Goal: Task Accomplishment & Management: Use online tool/utility

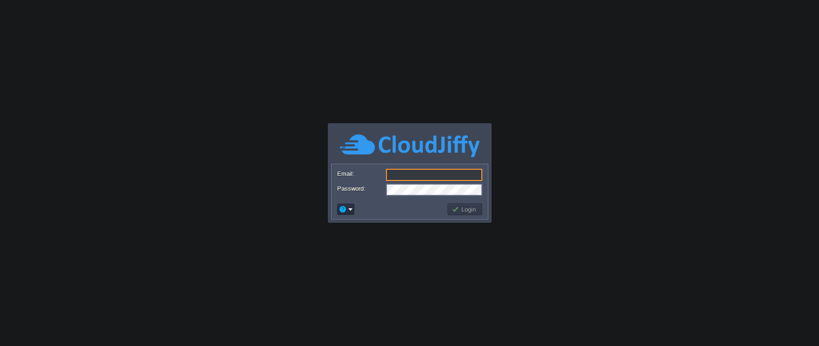
type input "[EMAIL_ADDRESS][DOMAIN_NAME]"
click at [435, 207] on td at bounding box center [391, 209] width 110 height 15
click at [465, 211] on button "Login" at bounding box center [465, 209] width 27 height 8
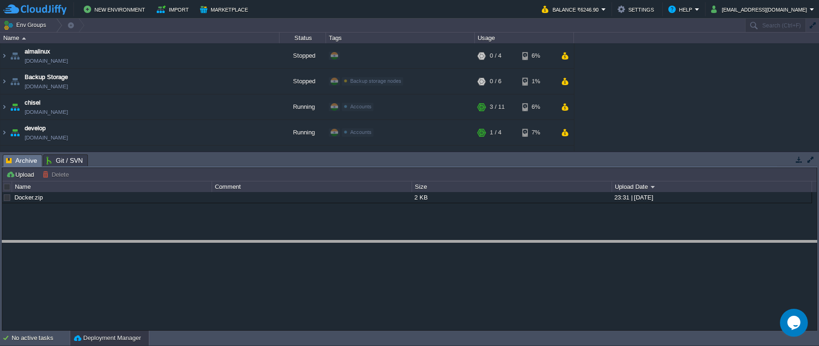
drag, startPoint x: 395, startPoint y: 158, endPoint x: 407, endPoint y: 244, distance: 86.9
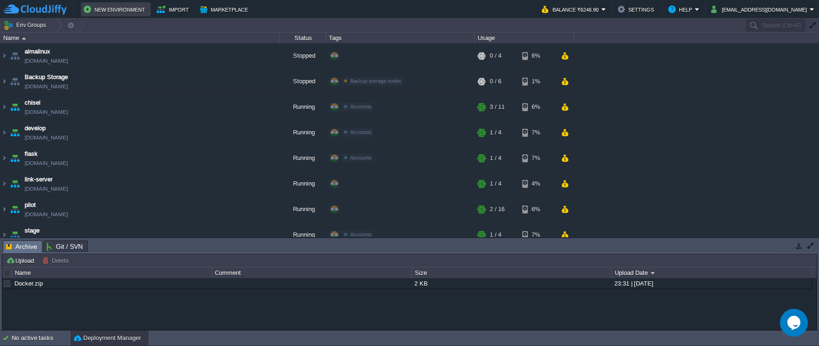
click at [118, 10] on button "New Environment" at bounding box center [116, 9] width 64 height 11
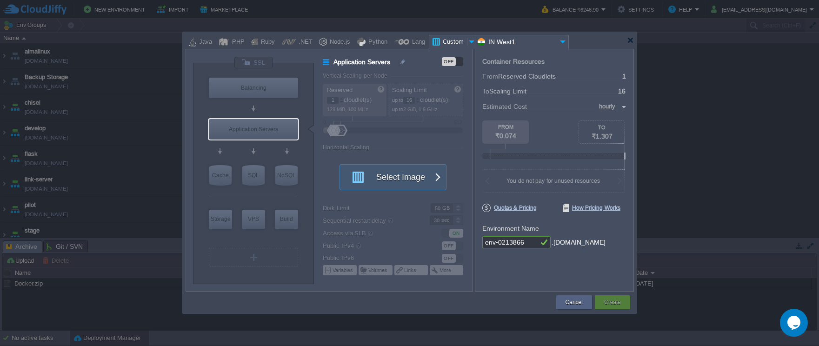
click at [467, 41] on div at bounding box center [471, 42] width 9 height 14
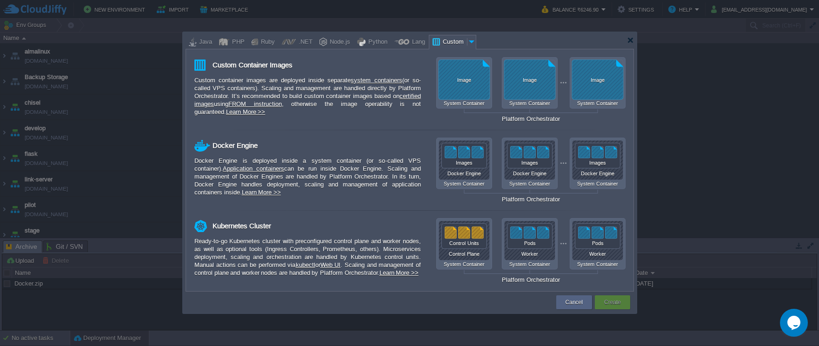
click at [467, 41] on div at bounding box center [471, 42] width 9 height 14
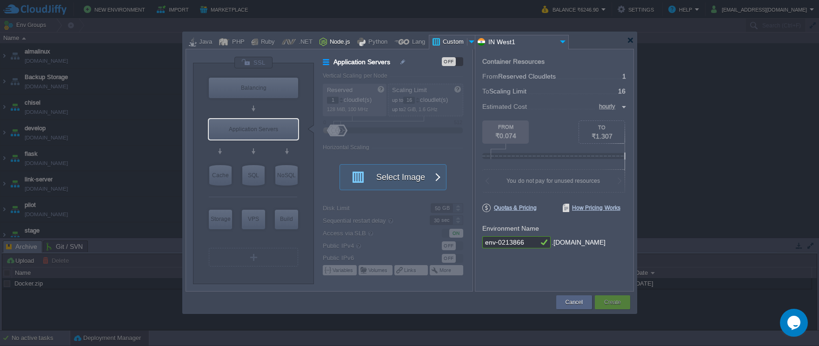
click at [334, 45] on div "Node.js" at bounding box center [338, 42] width 23 height 14
type input "Application Servers"
type input "4"
type input "8"
type input "Node.js 24.7.0 LTS"
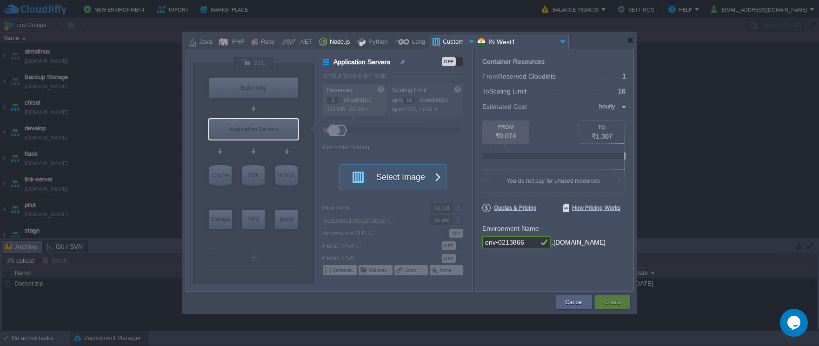
type input "24.7.0-pm2"
type input "Stateful"
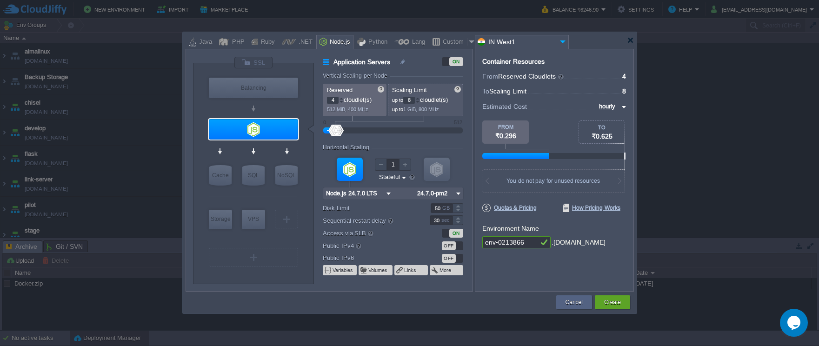
click at [386, 192] on img at bounding box center [389, 193] width 10 height 12
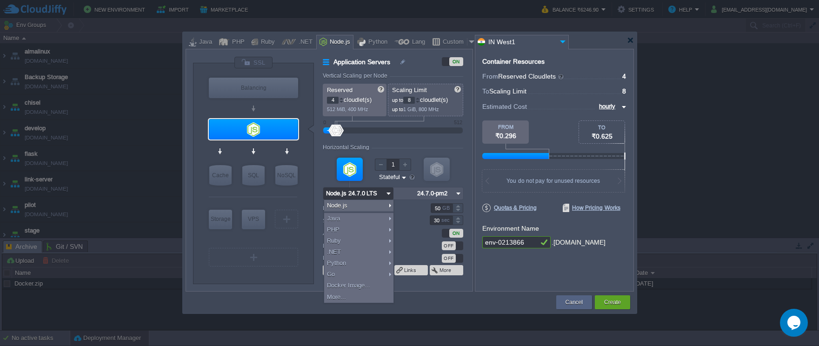
click at [386, 192] on img at bounding box center [389, 193] width 10 height 12
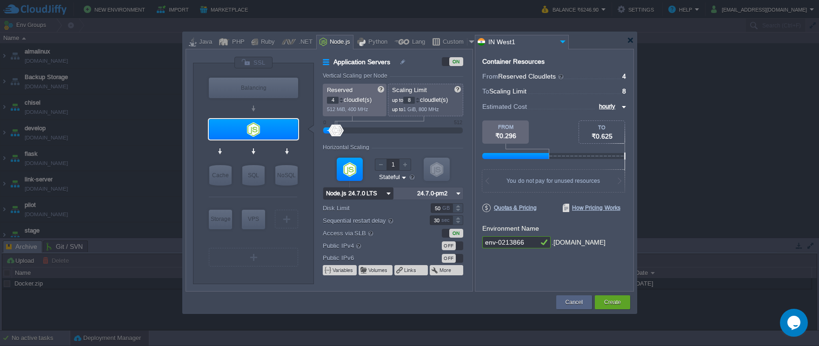
click at [456, 196] on img at bounding box center [458, 193] width 10 height 12
type input "AlmaLinux 9.6"
click at [288, 238] on img at bounding box center [290, 237] width 7 height 9
click at [261, 200] on div at bounding box center [253, 197] width 88 height 20
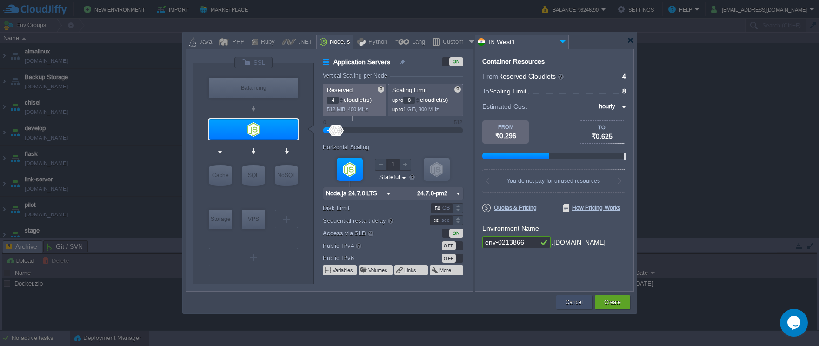
click at [563, 299] on div "Cancel" at bounding box center [574, 302] width 22 height 14
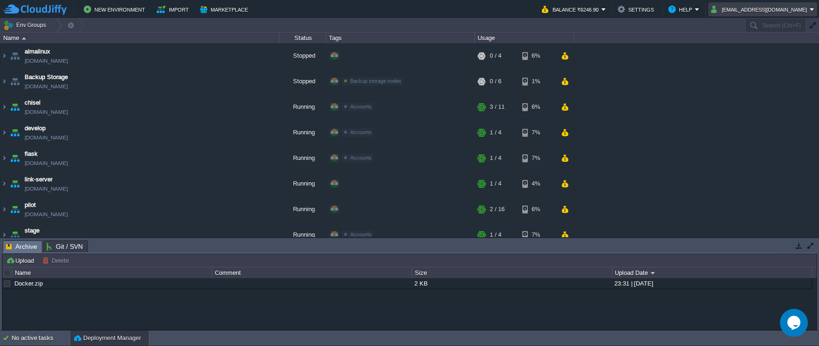
click at [757, 12] on button "[EMAIL_ADDRESS][DOMAIN_NAME]" at bounding box center [760, 9] width 99 height 11
click at [758, 48] on span "Sign out" at bounding box center [761, 49] width 22 height 7
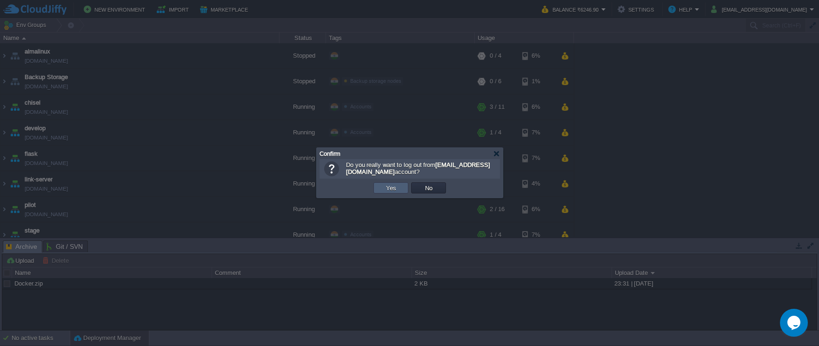
click at [400, 186] on td "Yes" at bounding box center [390, 187] width 35 height 11
